Goal: Task Accomplishment & Management: Complete application form

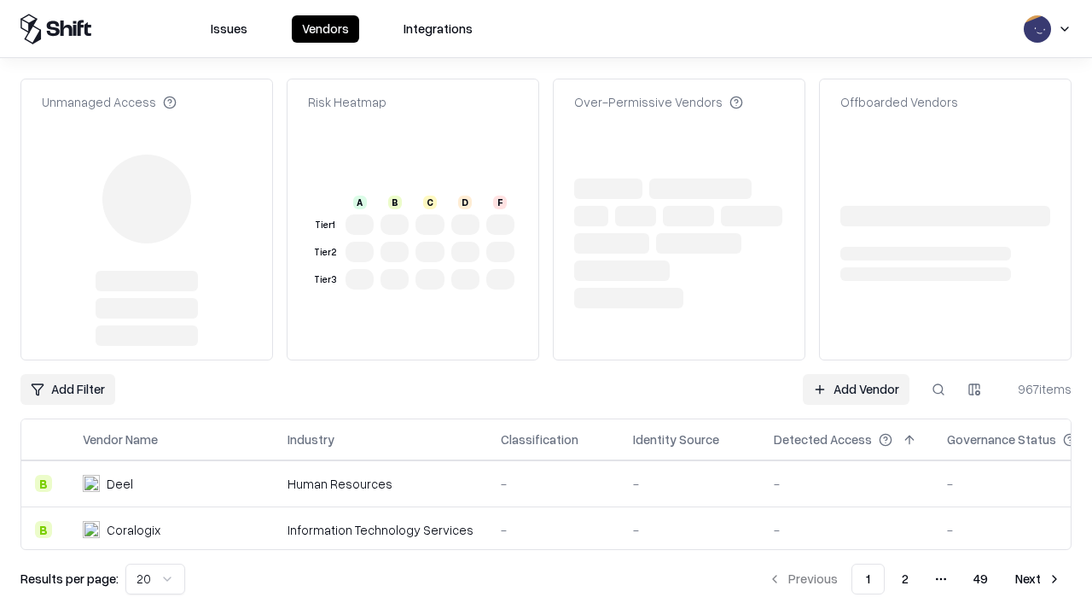
click at [856, 374] on link "Add Vendor" at bounding box center [856, 389] width 107 height 31
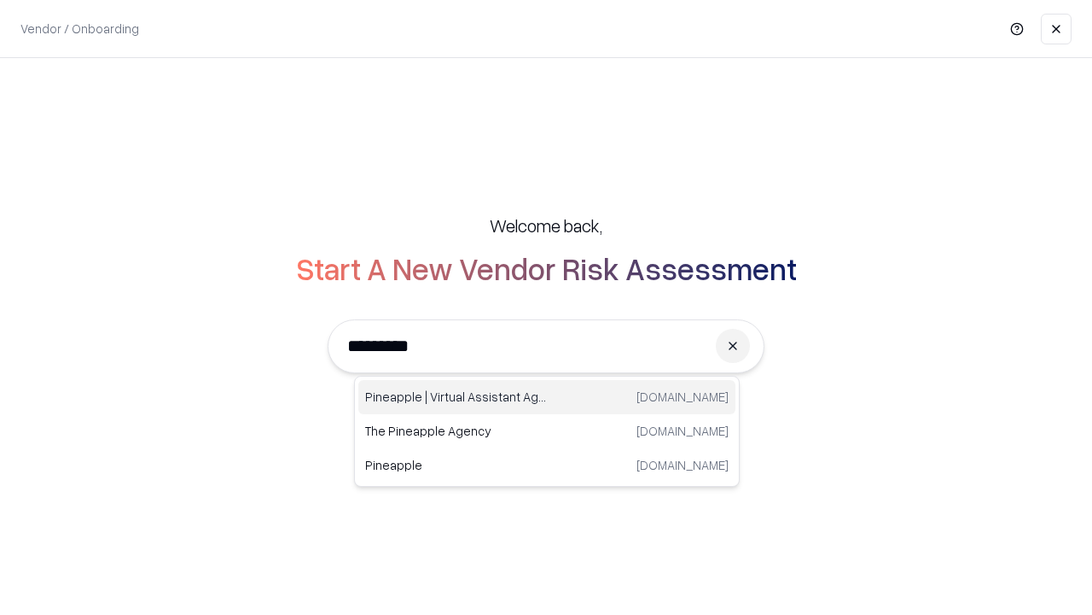
click at [547, 397] on div "Pineapple | Virtual Assistant Agency [DOMAIN_NAME]" at bounding box center [546, 397] width 377 height 34
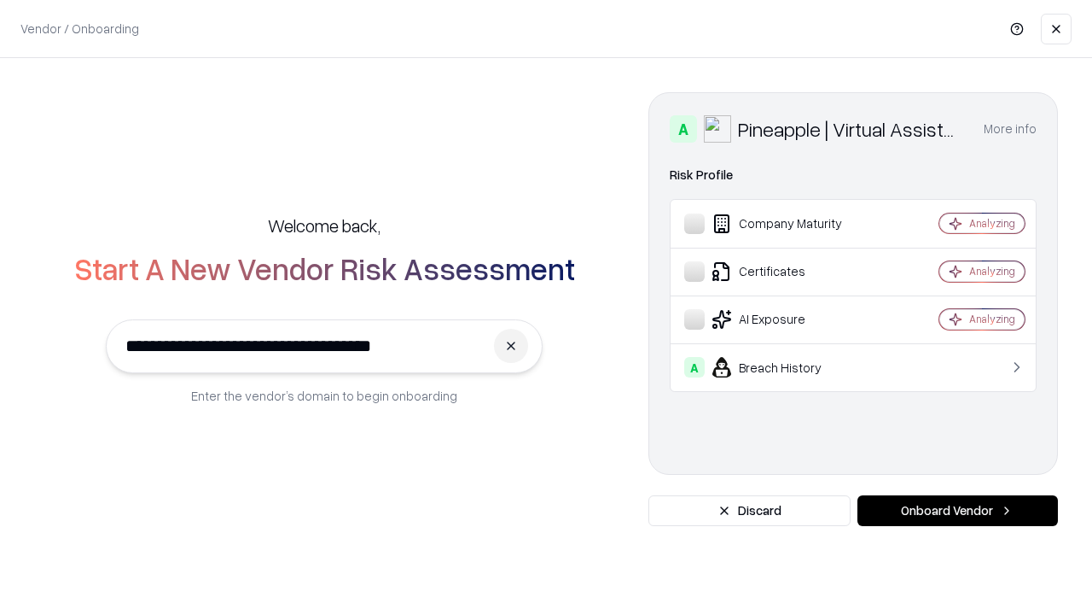
type input "**********"
click at [958, 510] on button "Onboard Vendor" at bounding box center [958, 510] width 201 height 31
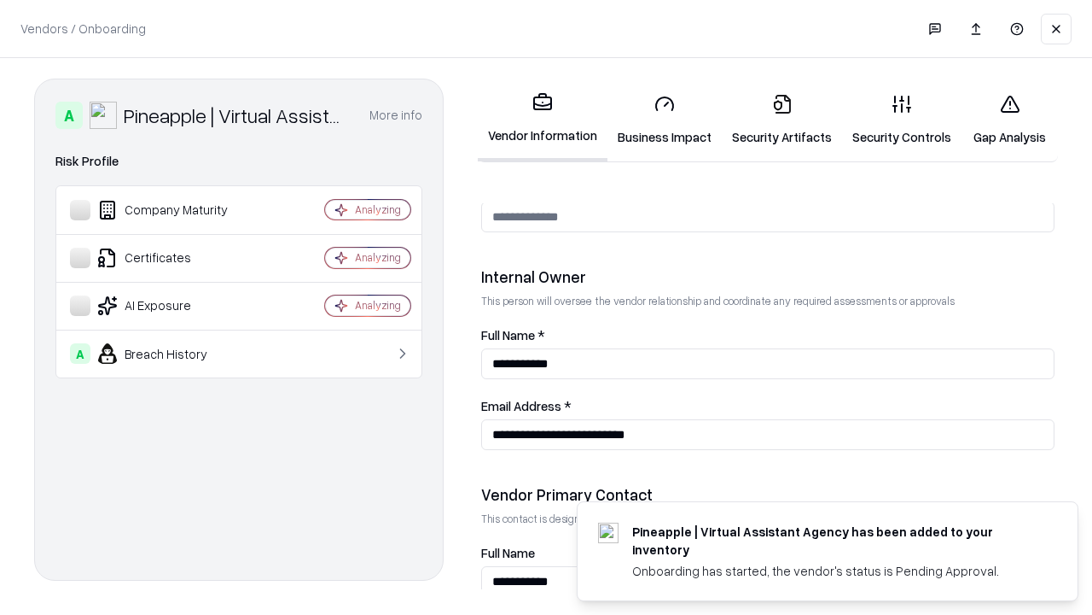
scroll to position [884, 0]
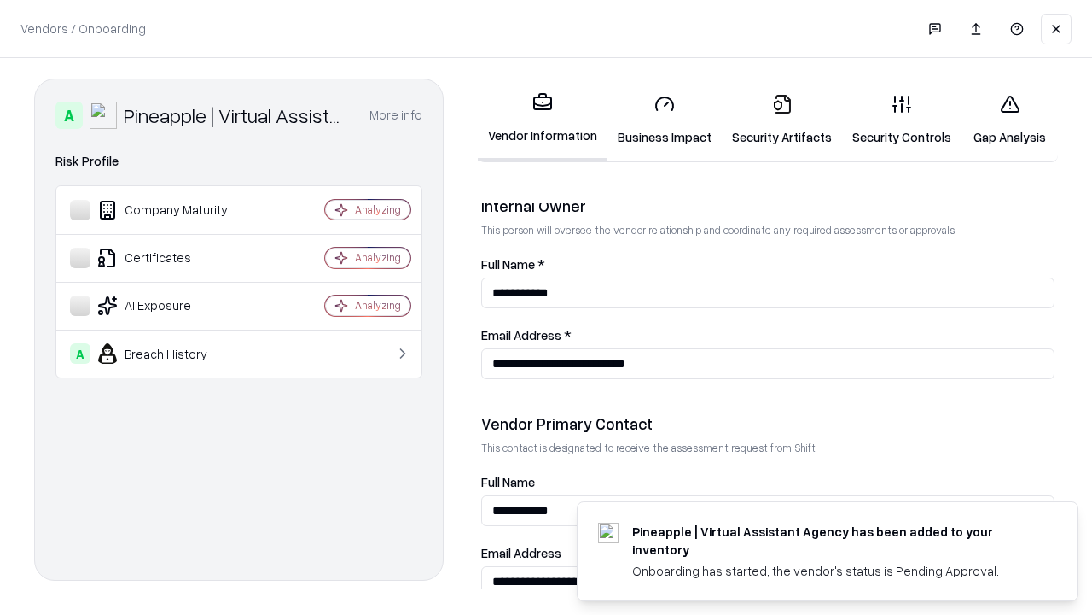
click at [665, 119] on link "Business Impact" at bounding box center [665, 119] width 114 height 79
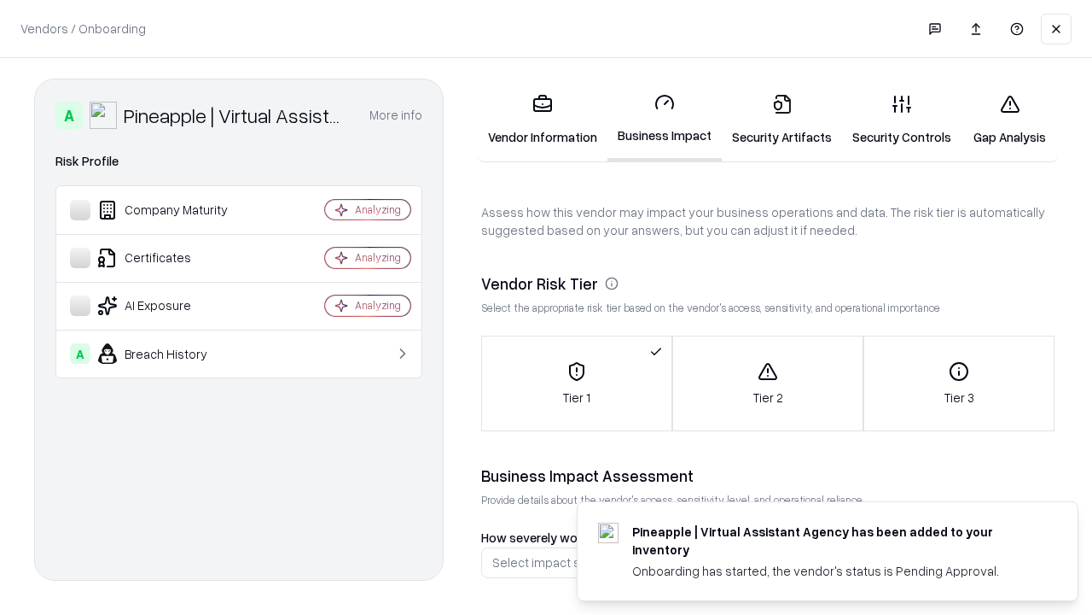
click at [782, 119] on link "Security Artifacts" at bounding box center [782, 119] width 120 height 79
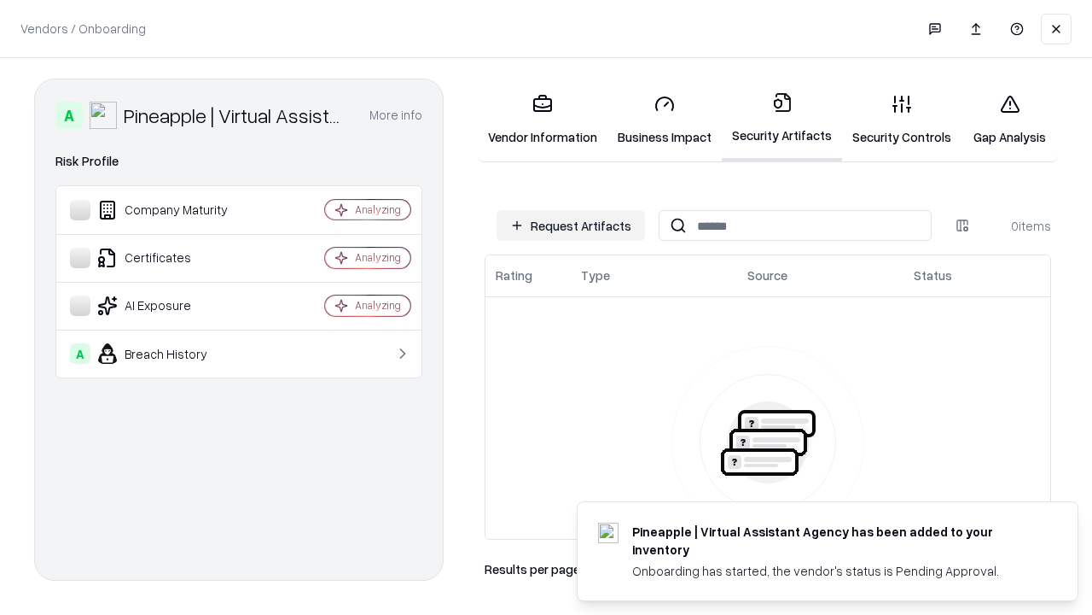
click at [571, 225] on button "Request Artifacts" at bounding box center [571, 225] width 149 height 31
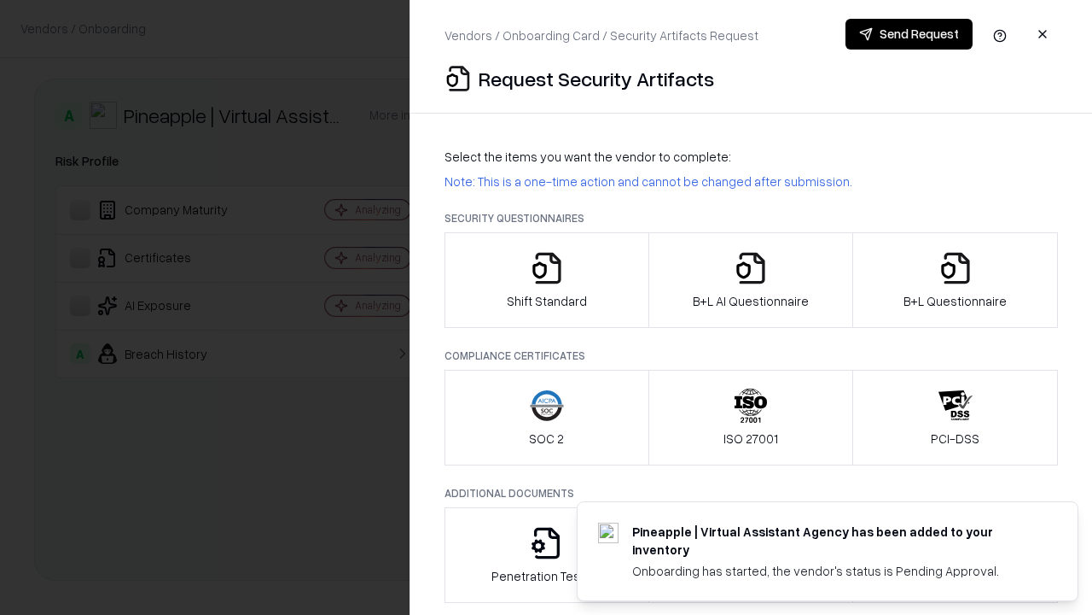
click at [546, 280] on icon "button" at bounding box center [547, 268] width 34 height 34
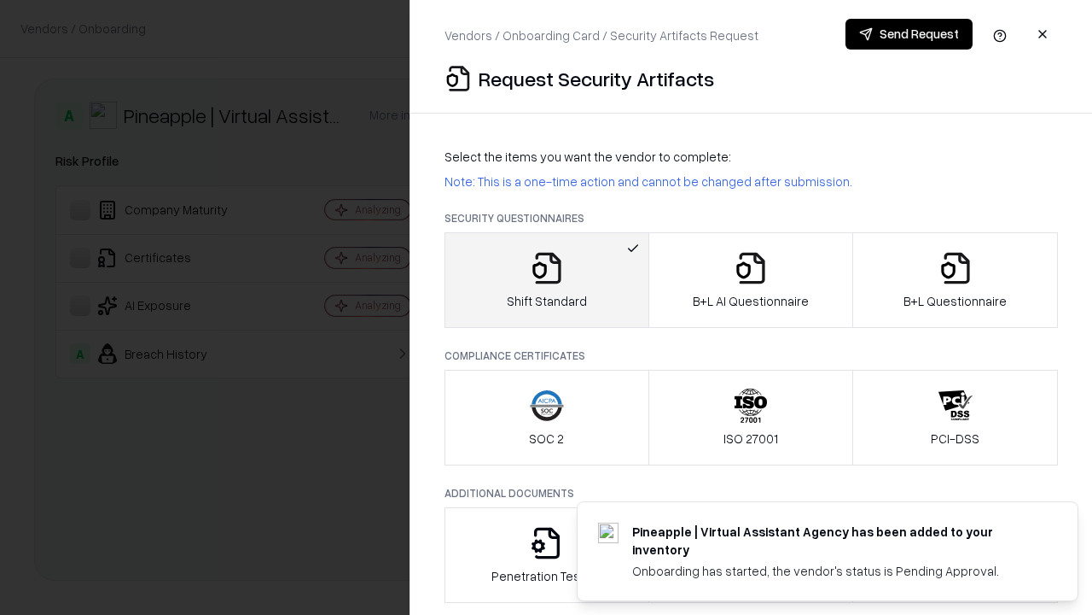
click at [909, 34] on button "Send Request" at bounding box center [909, 34] width 127 height 31
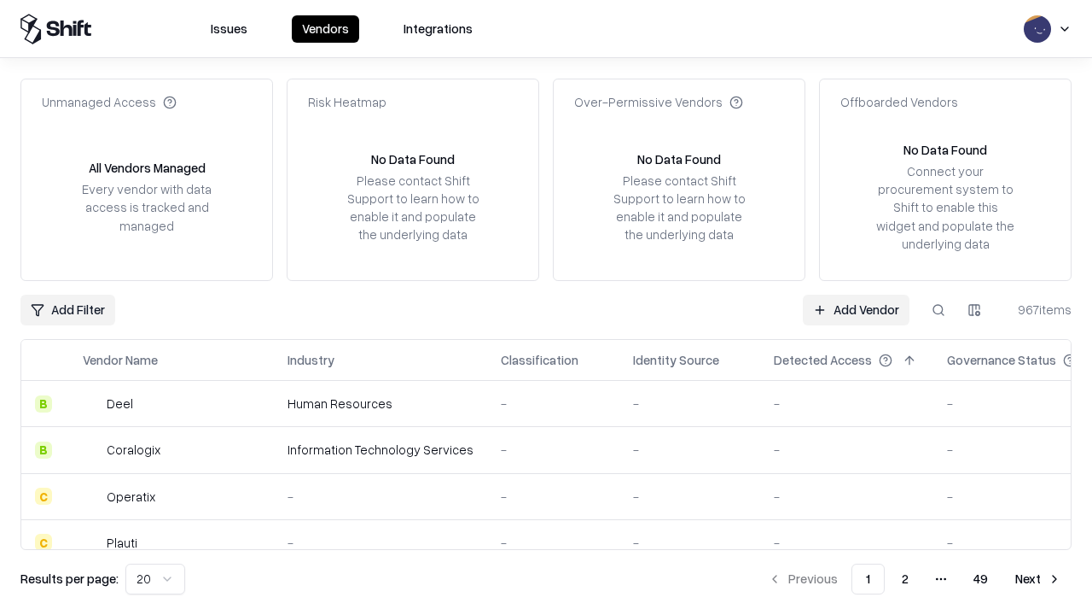
click at [939, 309] on button at bounding box center [938, 309] width 31 height 31
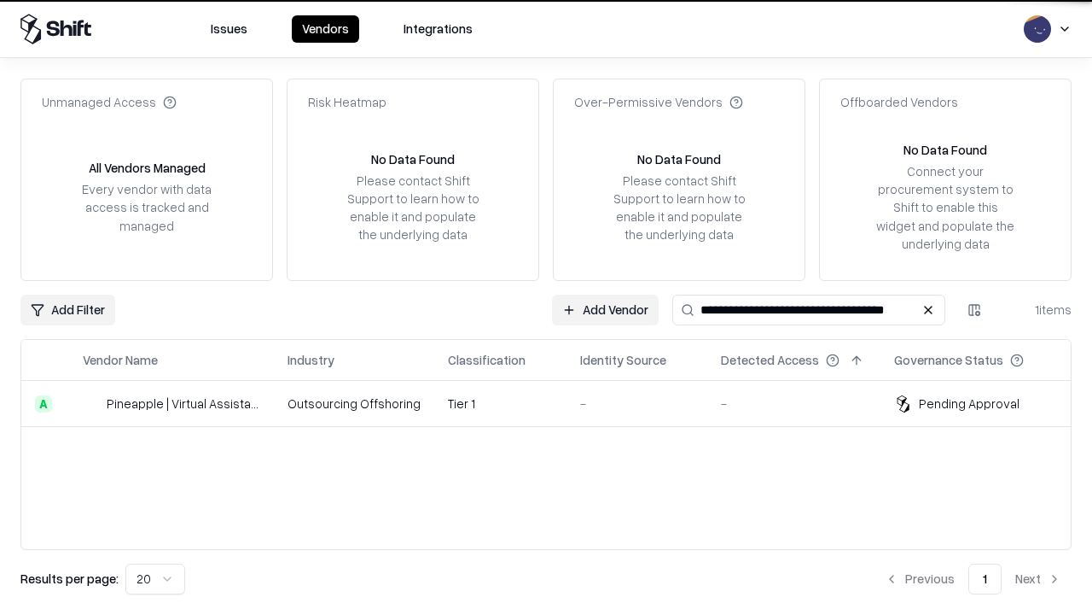
type input "**********"
click at [556, 403] on td "Tier 1" at bounding box center [500, 404] width 132 height 46
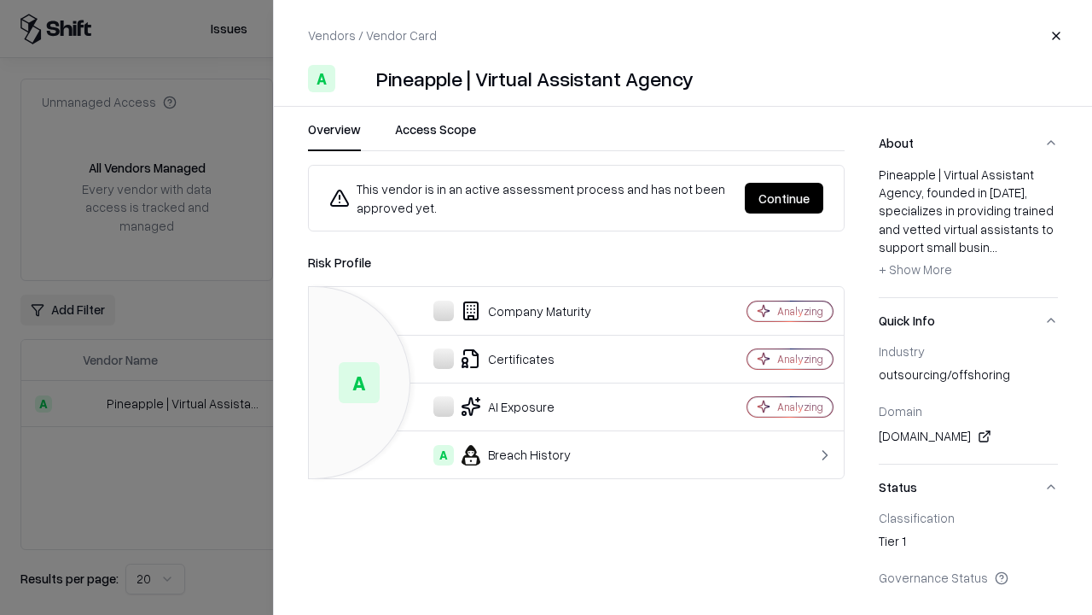
click at [784, 198] on button "Continue" at bounding box center [784, 198] width 79 height 31
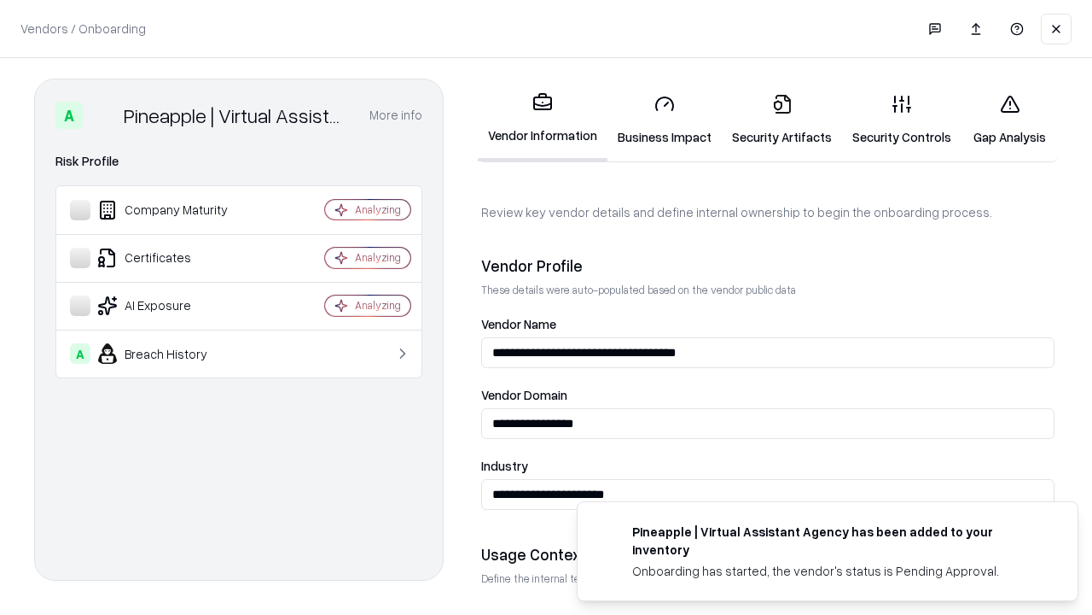
click at [782, 119] on link "Security Artifacts" at bounding box center [782, 119] width 120 height 79
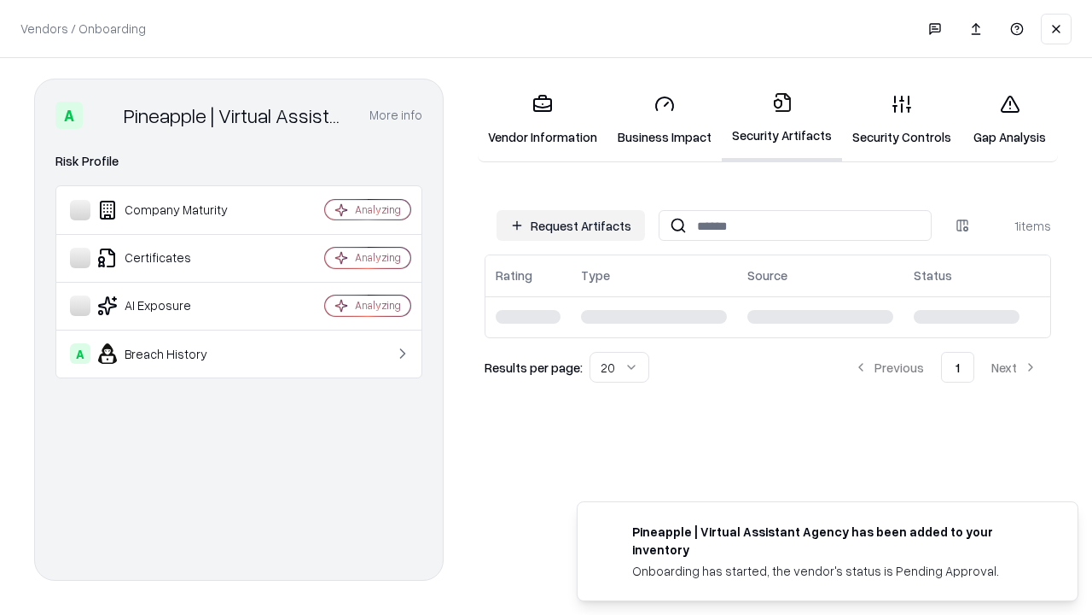
click at [1010, 119] on link "Gap Analysis" at bounding box center [1010, 119] width 96 height 79
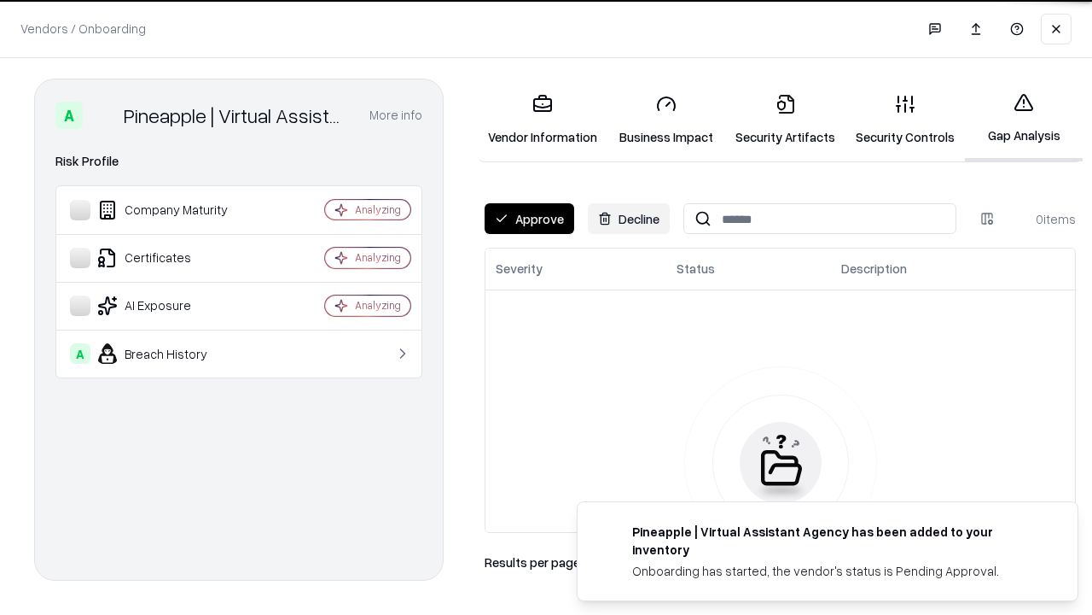
click at [529, 218] on button "Approve" at bounding box center [530, 218] width 90 height 31
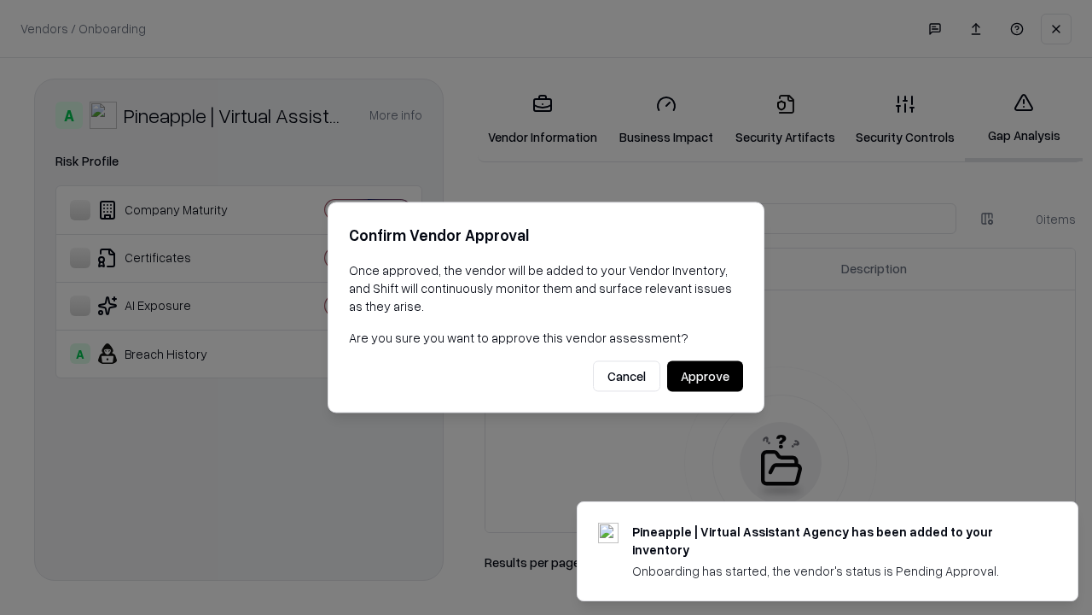
click at [705, 376] on button "Approve" at bounding box center [705, 376] width 76 height 31
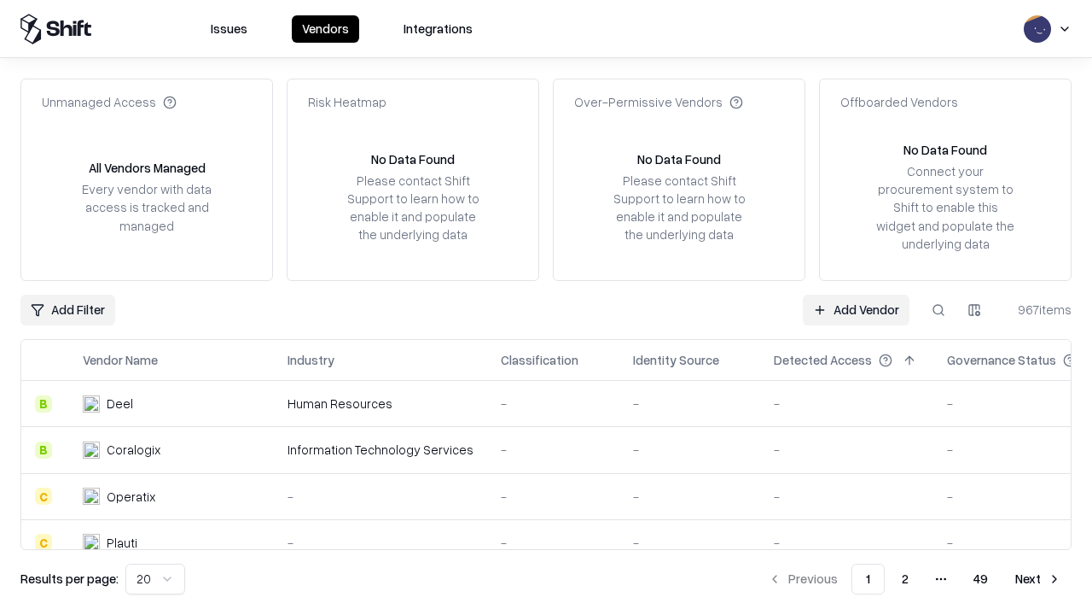
type input "**********"
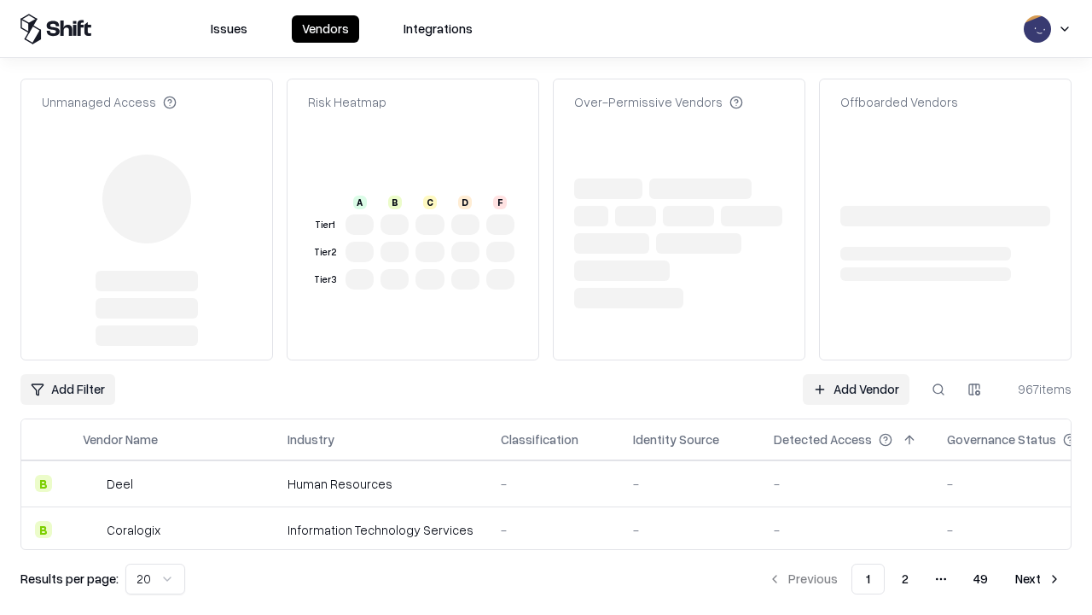
click at [856, 374] on link "Add Vendor" at bounding box center [856, 389] width 107 height 31
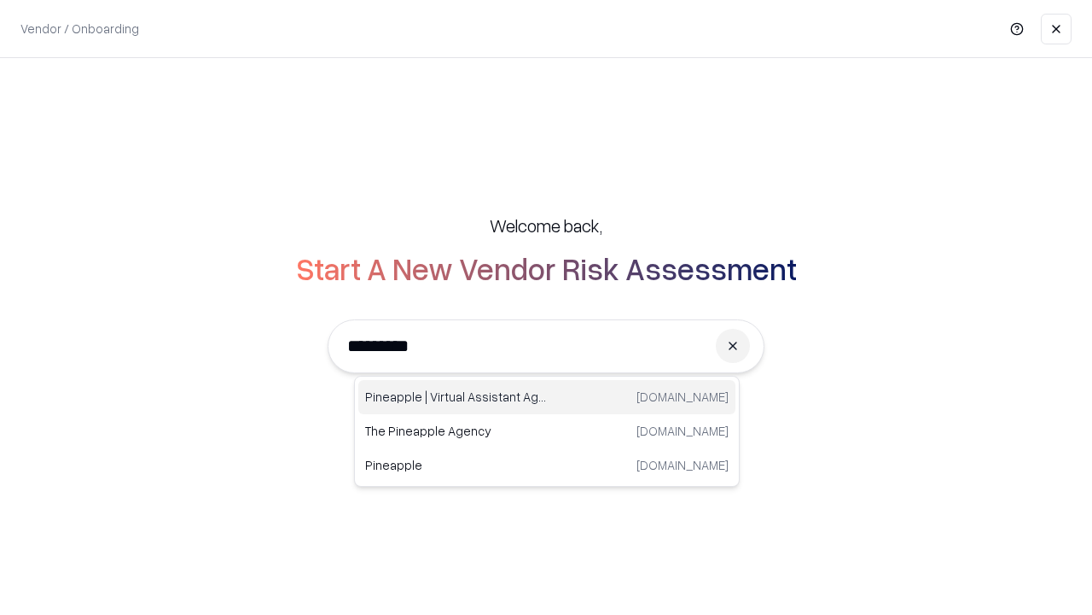
click at [547, 397] on div "Pineapple | Virtual Assistant Agency [DOMAIN_NAME]" at bounding box center [546, 397] width 377 height 34
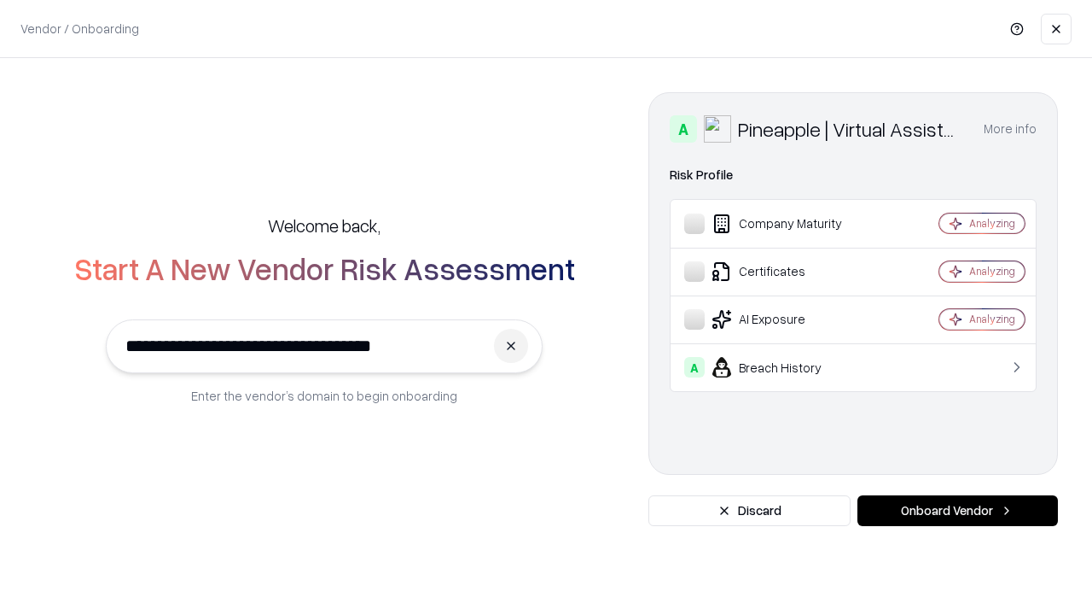
type input "**********"
click at [958, 510] on button "Onboard Vendor" at bounding box center [958, 510] width 201 height 31
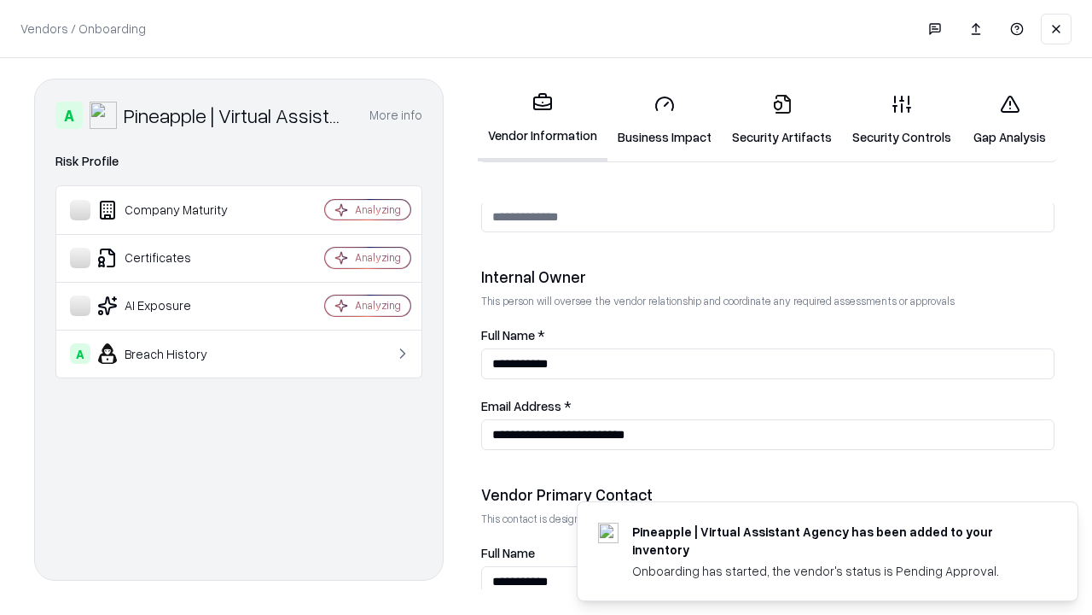
scroll to position [884, 0]
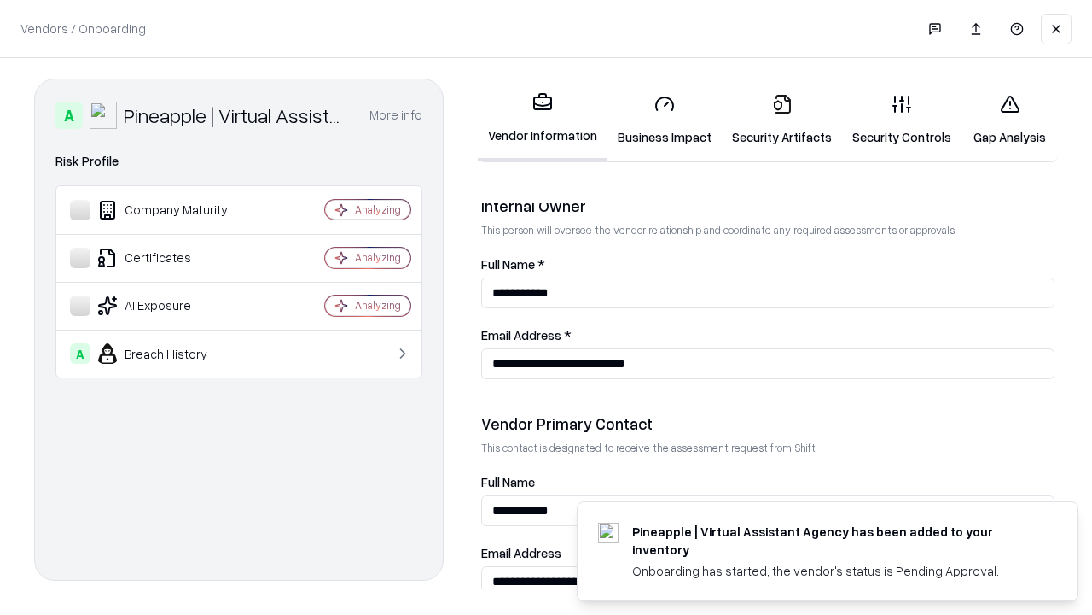
click at [1010, 119] on link "Gap Analysis" at bounding box center [1010, 119] width 96 height 79
